Goal: Task Accomplishment & Management: Manage account settings

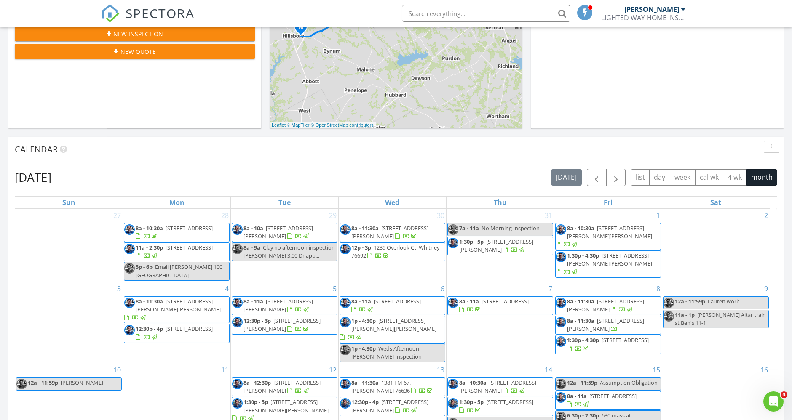
scroll to position [421, 0]
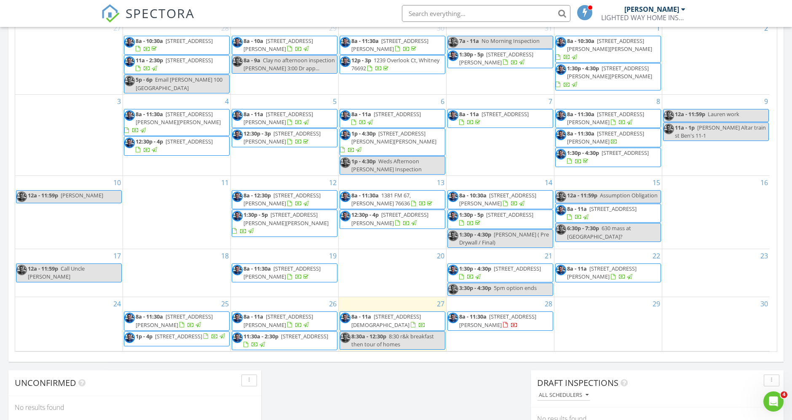
click at [386, 313] on span "1824 Dartmouth Ln, Corsicana 75110" at bounding box center [385, 321] width 69 height 16
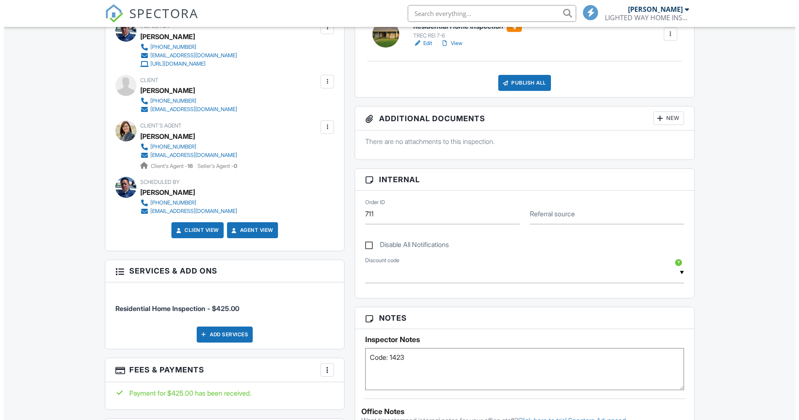
scroll to position [187, 0]
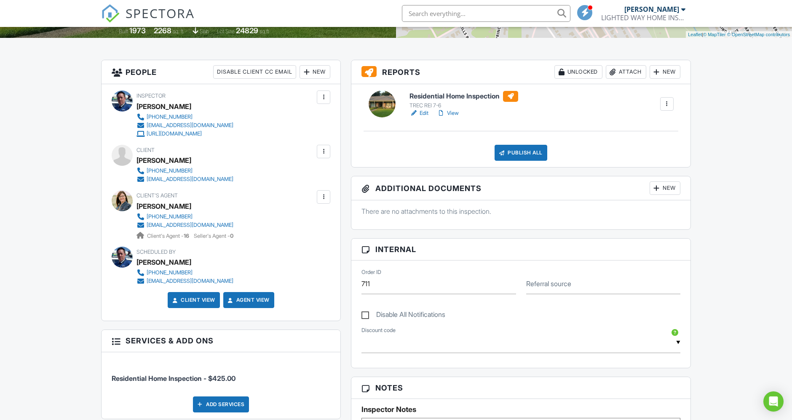
click at [520, 153] on div "Publish All" at bounding box center [520, 153] width 53 height 16
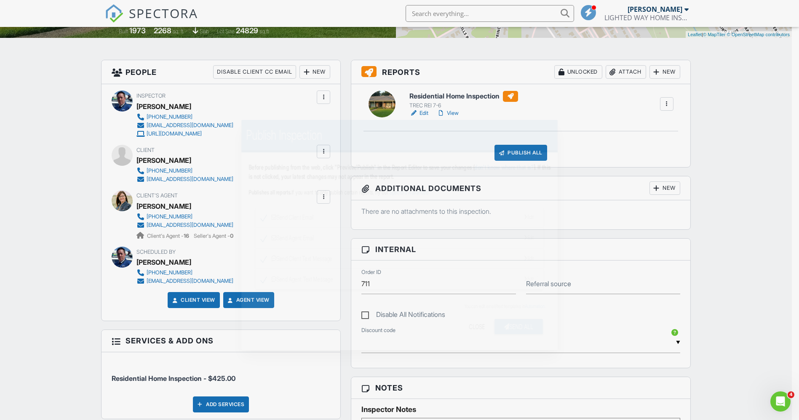
scroll to position [0, 0]
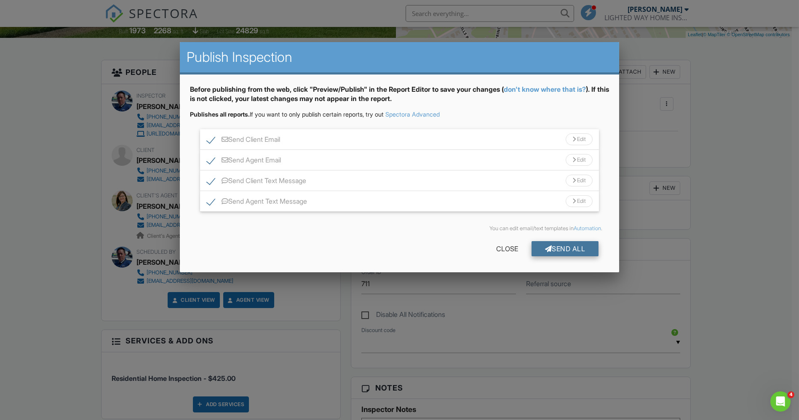
click at [555, 242] on div "Send All" at bounding box center [565, 248] width 67 height 15
